Goal: Communication & Community: Answer question/provide support

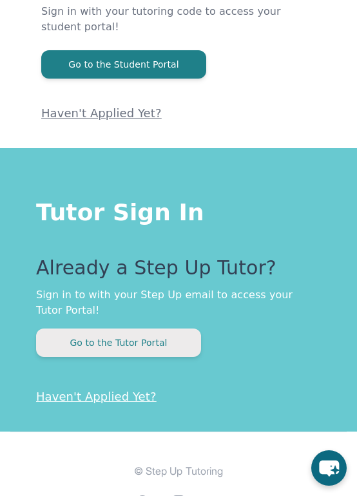
click at [153, 342] on button "Go to the Tutor Portal" at bounding box center [118, 343] width 165 height 28
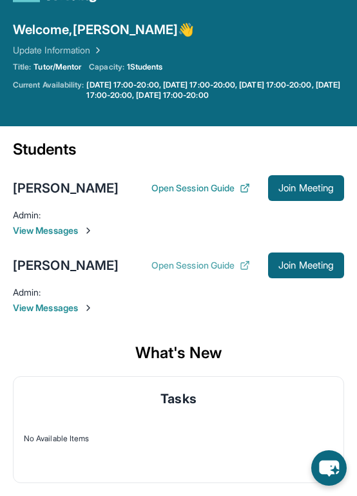
scroll to position [147, 0]
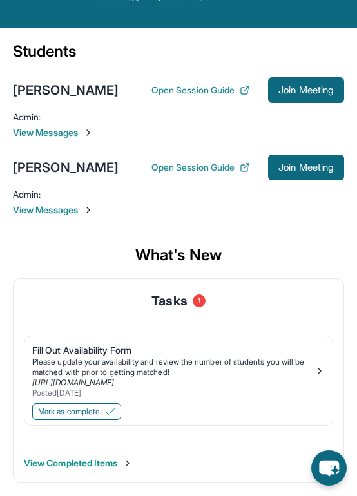
click at [60, 208] on span "View Messages" at bounding box center [178, 210] width 331 height 13
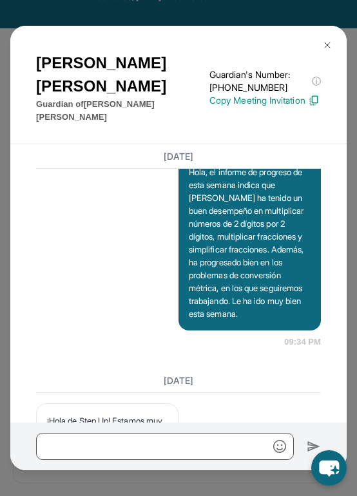
scroll to position [10241, 0]
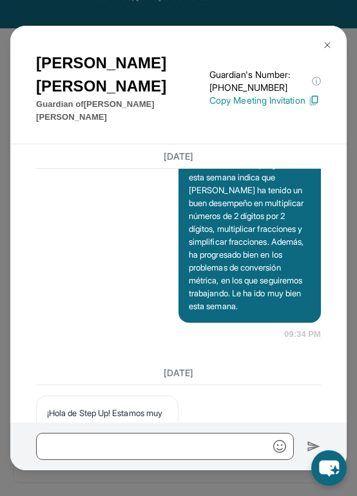
drag, startPoint x: 243, startPoint y: 333, endPoint x: 182, endPoint y: 300, distance: 68.9
click at [182, 117] on div "[PERSON_NAME], soy [PERSON_NAME] de Step Up Tutoring, tenemos tutoria [DATE] de…" at bounding box center [250, 81] width 142 height 72
copy p "[PERSON_NAME], soy [PERSON_NAME] de Step Up Tutoring, tenemos tutoria [DATE] de…"
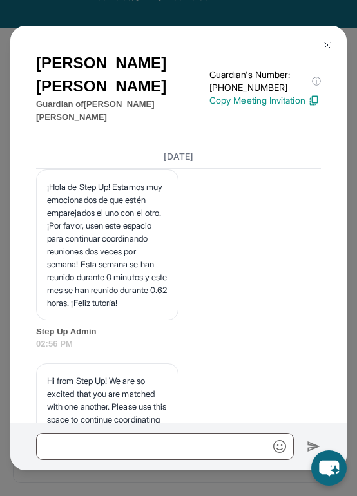
scroll to position [10484, 0]
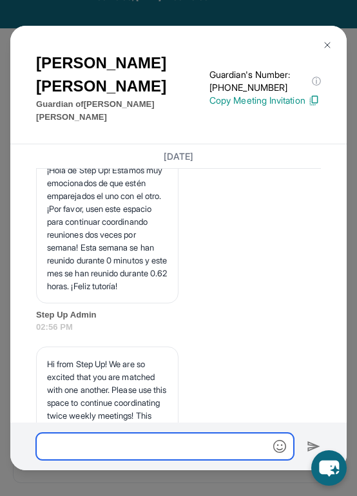
click at [132, 449] on input "text" at bounding box center [165, 446] width 258 height 27
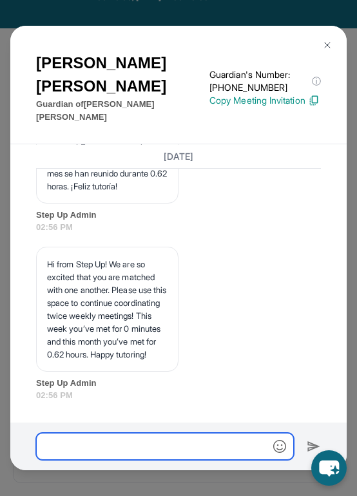
scroll to position [10854, 0]
paste input "**********"
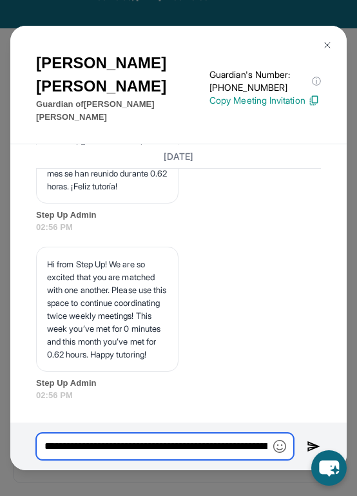
scroll to position [0, 123]
type input "**********"
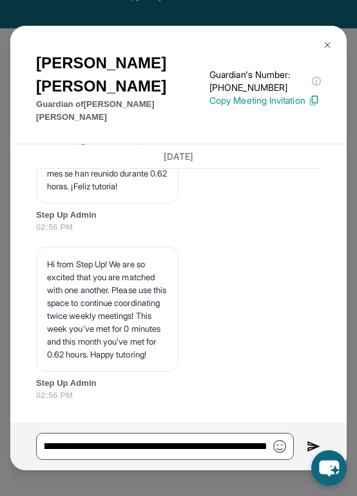
click at [315, 442] on img at bounding box center [314, 447] width 14 height 15
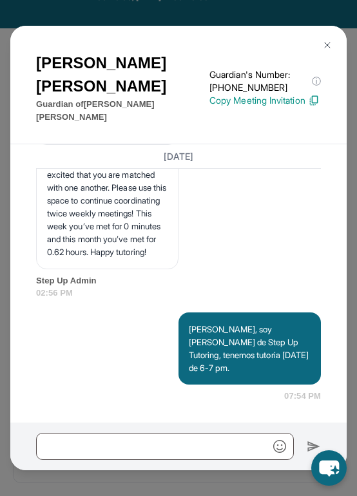
scroll to position [10944, 0]
click at [330, 37] on button at bounding box center [328, 45] width 26 height 26
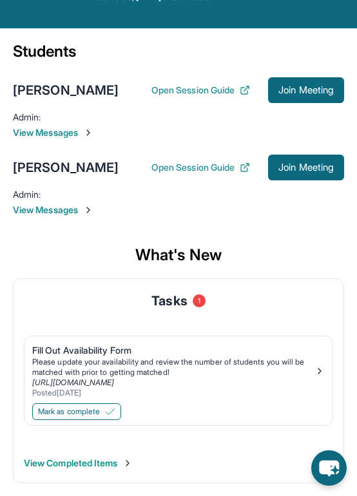
click at [67, 130] on span "View Messages" at bounding box center [178, 132] width 331 height 13
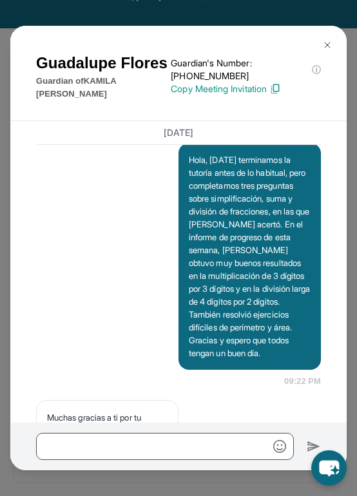
scroll to position [8966, 0]
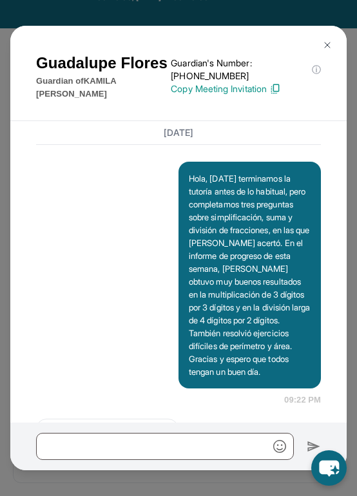
drag, startPoint x: 235, startPoint y: 268, endPoint x: 183, endPoint y: 240, distance: 58.5
click at [183, 53] on div "[PERSON_NAME], soy [PERSON_NAME] de Step Up Tutoring, tenemos tutoria [DATE] de…" at bounding box center [250, 17] width 142 height 72
copy p "[PERSON_NAME], soy [PERSON_NAME] de Step Up Tutoring, tenemos tutoria [DATE] de…"
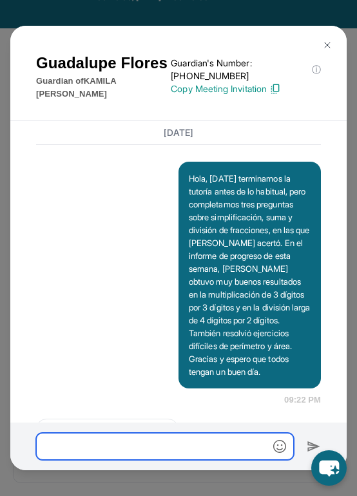
click at [178, 449] on input "text" at bounding box center [165, 446] width 258 height 27
paste input "**********"
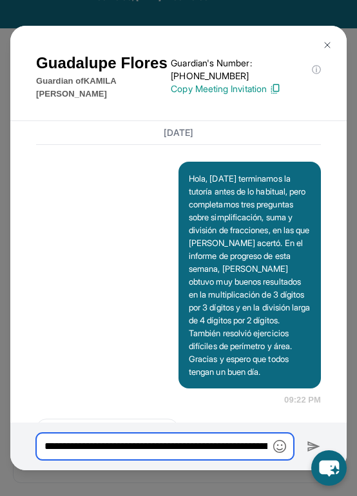
scroll to position [0, 124]
type input "**********"
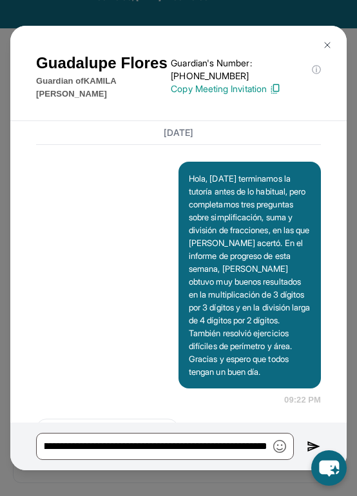
click at [310, 445] on img at bounding box center [314, 447] width 14 height 15
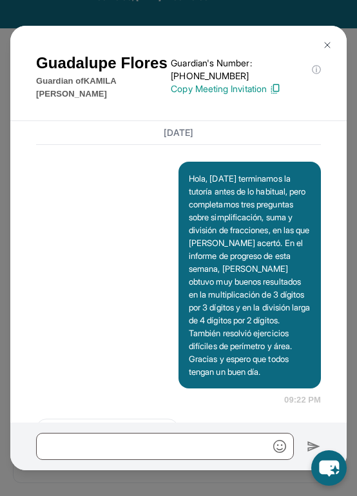
click at [328, 44] on img at bounding box center [327, 45] width 10 height 10
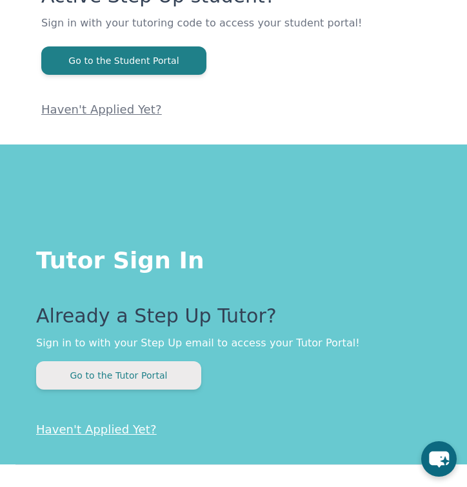
click at [119, 372] on button "Go to the Tutor Portal" at bounding box center [118, 375] width 165 height 28
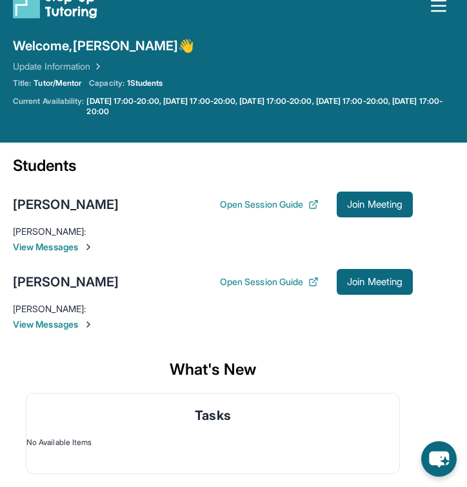
scroll to position [121, 0]
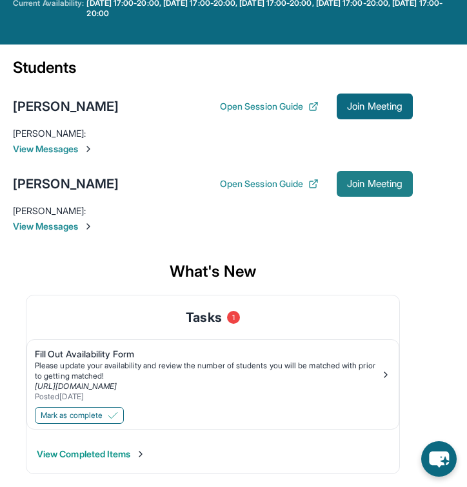
click at [361, 193] on button "Join Meeting" at bounding box center [374, 184] width 76 height 26
